Goal: Information Seeking & Learning: Find specific fact

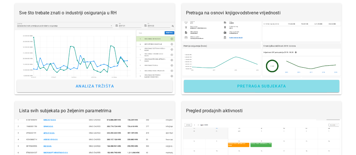
click at [258, 88] on span "Pretraga subjekata" at bounding box center [260, 86] width 49 height 4
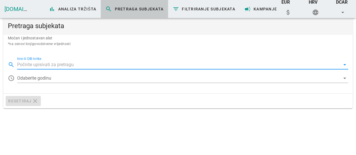
click at [185, 63] on input "Ime ili OIB tvrtke" at bounding box center [178, 64] width 323 height 9
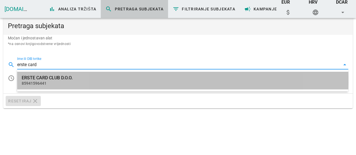
click at [64, 78] on div "ERSTE CARD CLUB D.O.O." at bounding box center [183, 77] width 322 height 5
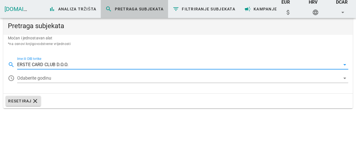
type input "ERSTE CARD CLUB D.O.O."
click at [64, 78] on div at bounding box center [178, 78] width 323 height 9
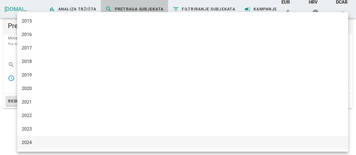
click at [38, 144] on div "2024" at bounding box center [183, 142] width 322 height 5
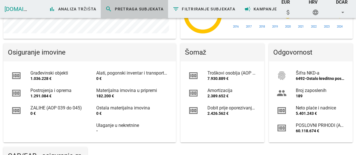
scroll to position [270, 0]
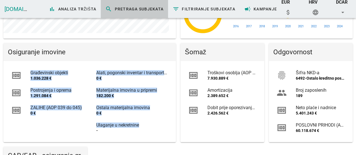
drag, startPoint x: 146, startPoint y: 125, endPoint x: 30, endPoint y: 69, distance: 128.7
click at [30, 69] on div "money Građevinski objekti 1.036.228 € money Postrojenja i oprema 1.291.084 € mo…" at bounding box center [89, 101] width 170 height 79
copy div "Građevinski objekti 1.036.228 € money Postrojenja i oprema 1.291.084 € money ZA…"
